Goal: Information Seeking & Learning: Learn about a topic

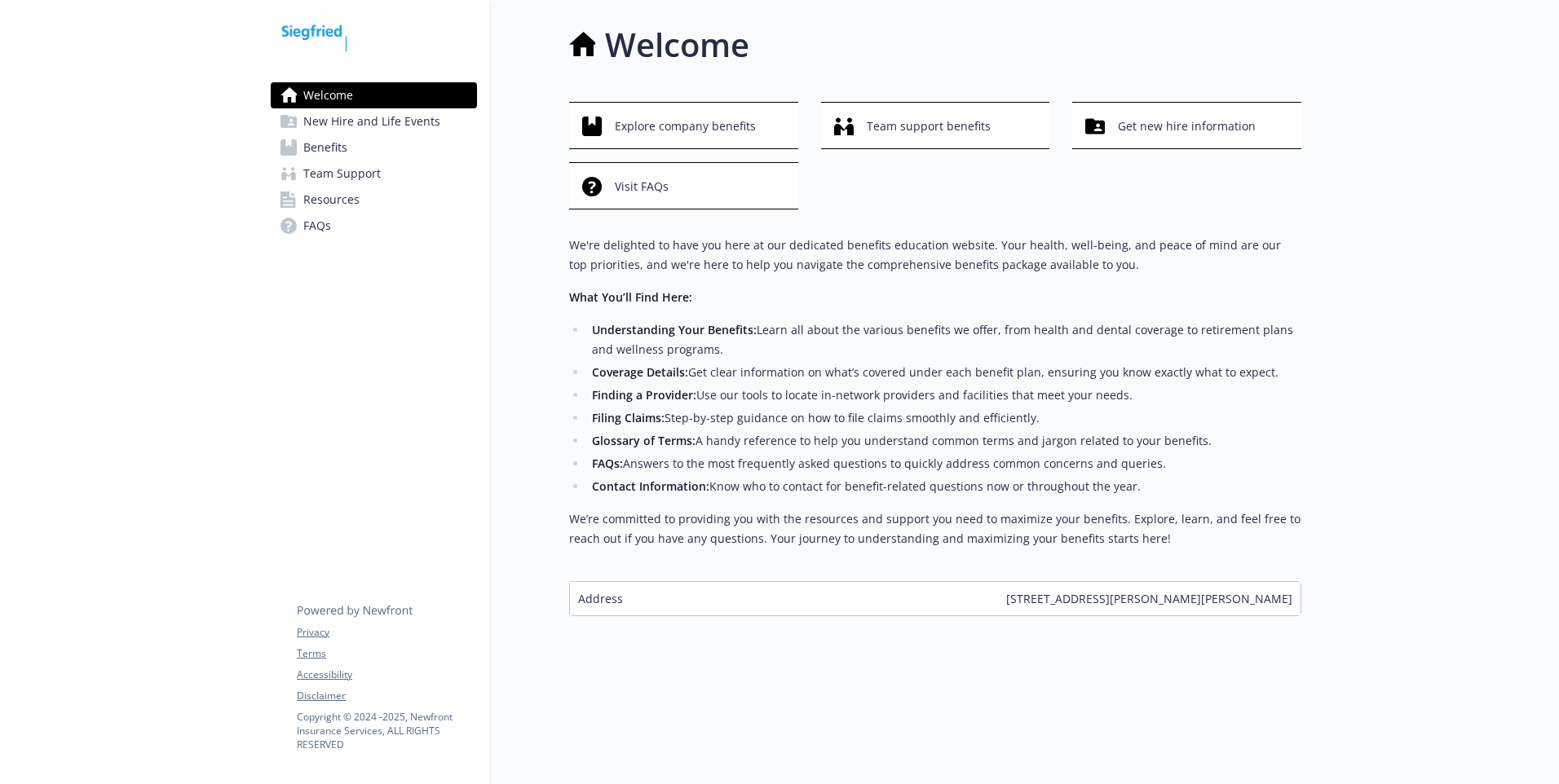
scroll to position [13, 0]
click at [382, 122] on span "New Hire and Life Events" at bounding box center [372, 122] width 137 height 26
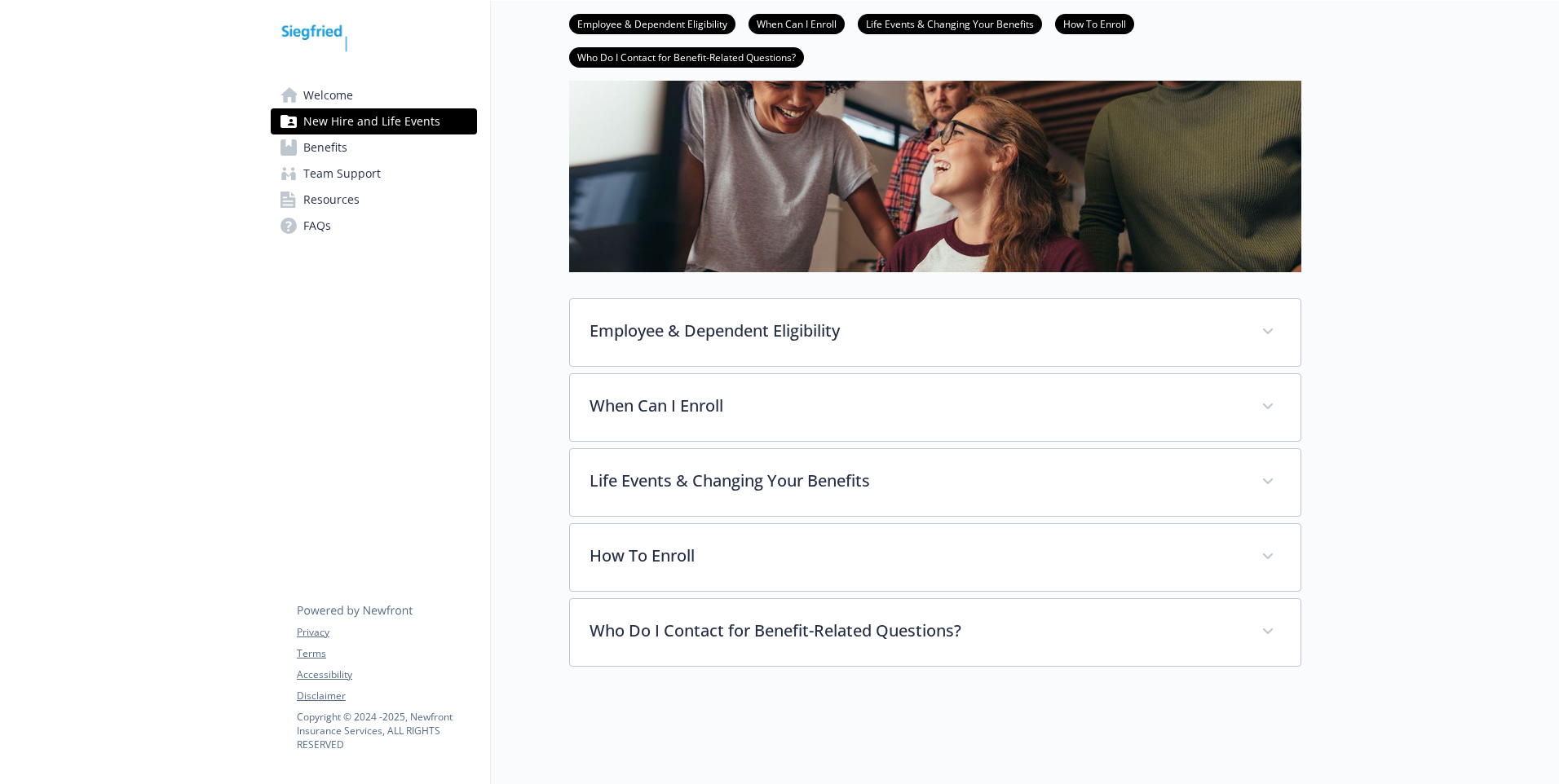
scroll to position [206, 0]
click at [341, 144] on span "Benefits" at bounding box center [325, 148] width 44 height 26
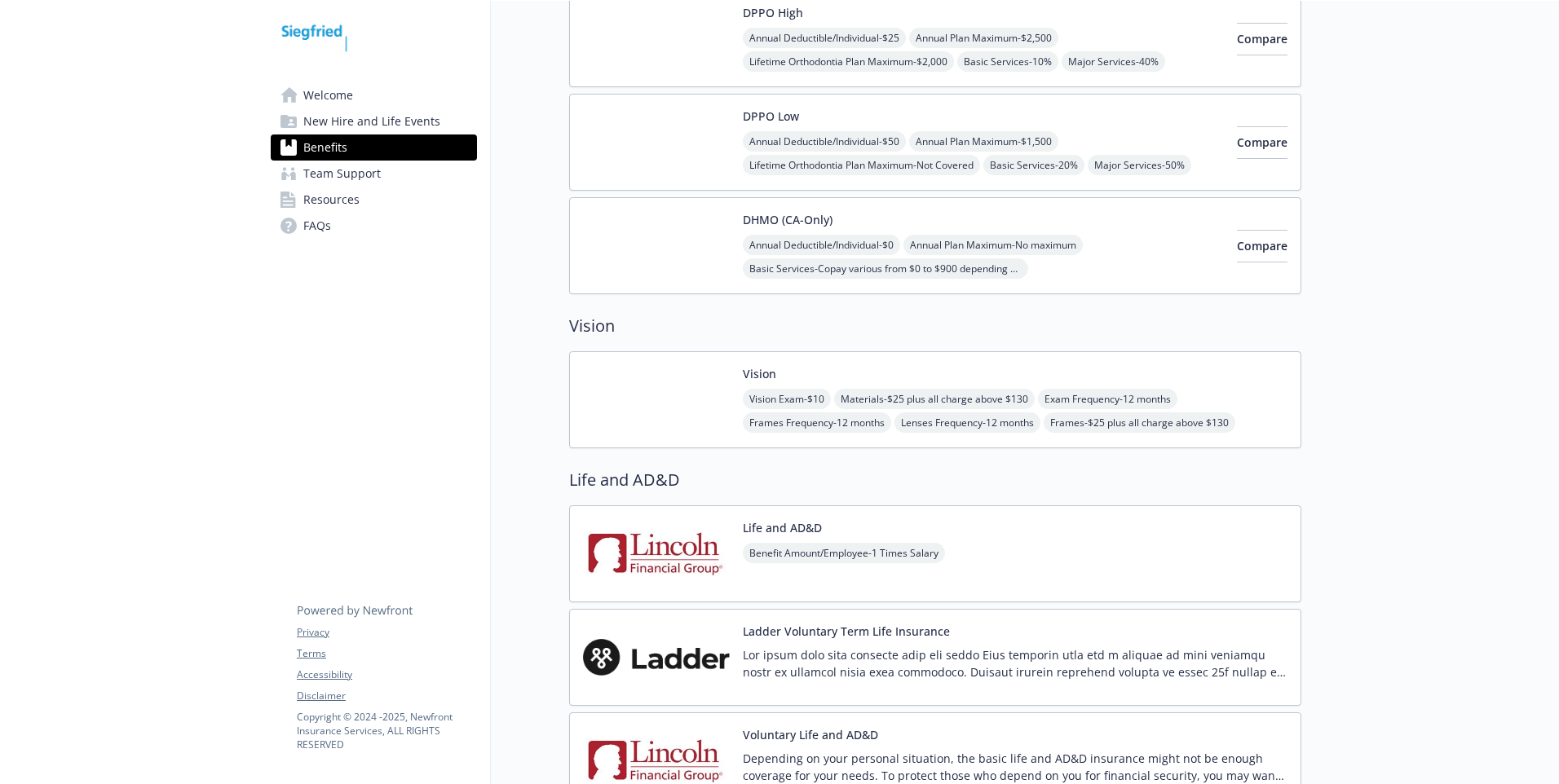
scroll to position [652, 0]
